Goal: Task Accomplishment & Management: Manage account settings

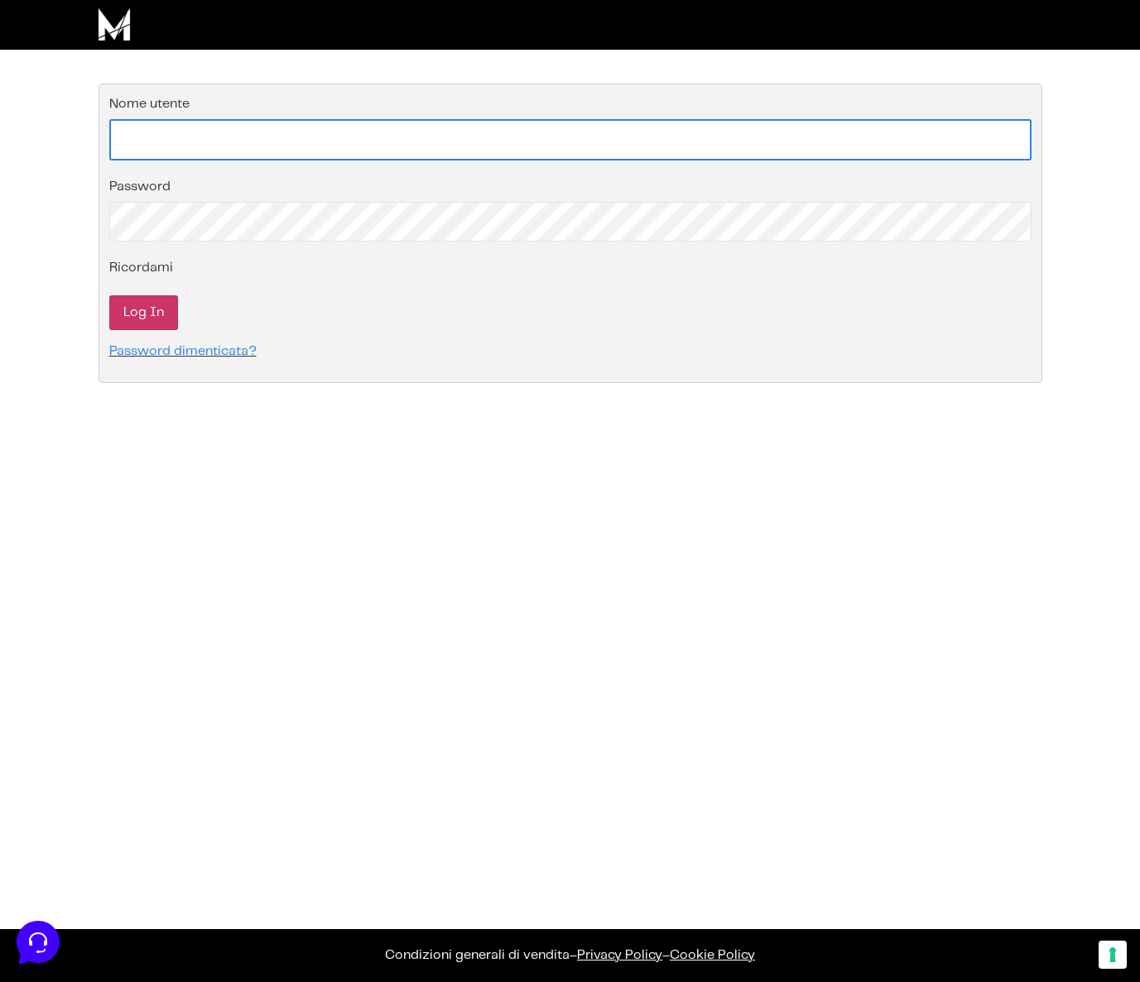
type input "[EMAIL_ADDRESS][DOMAIN_NAME]"
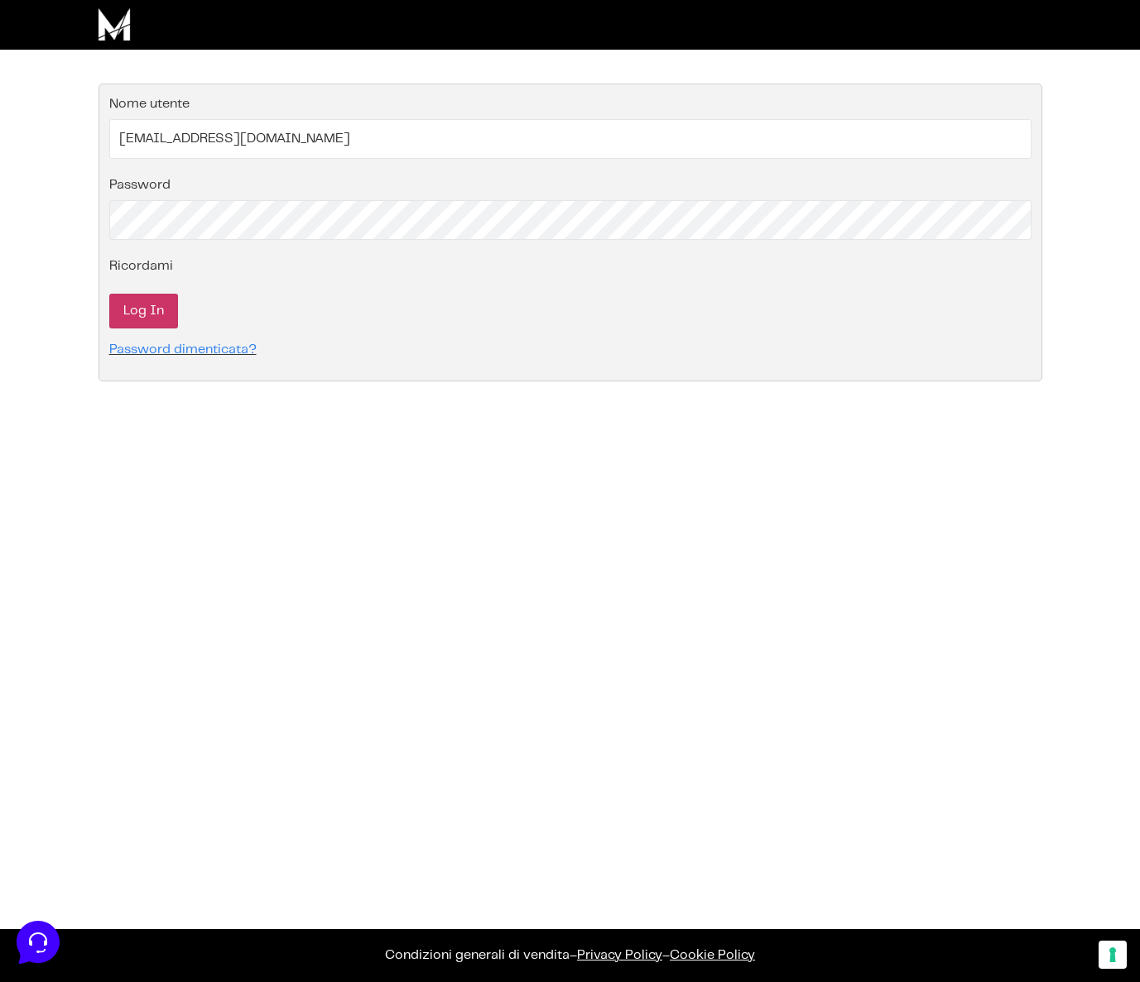
click at [145, 311] on input "Log In" at bounding box center [143, 311] width 69 height 35
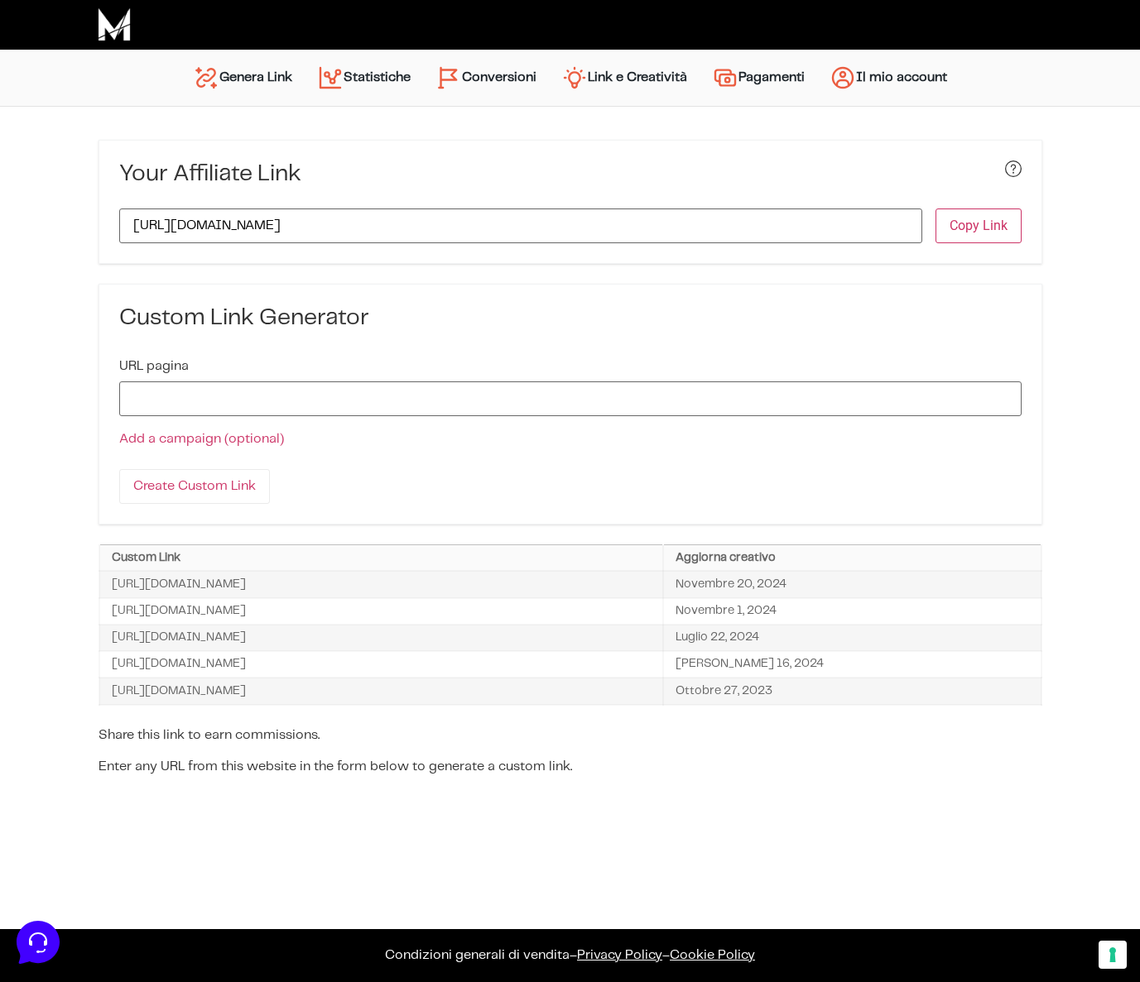
click at [503, 77] on link "Conversioni" at bounding box center [486, 78] width 126 height 40
